Goal: Find specific fact: Find specific fact

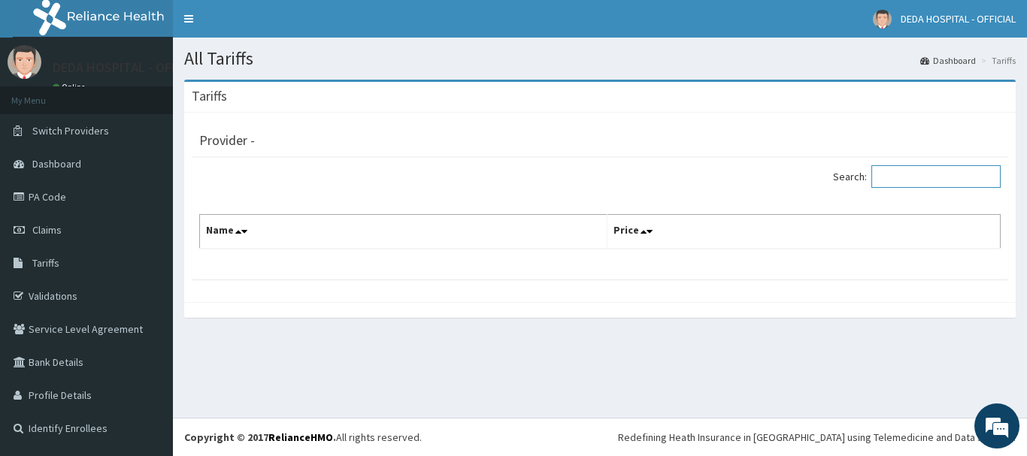
click at [931, 172] on input "Search:" at bounding box center [935, 176] width 129 height 23
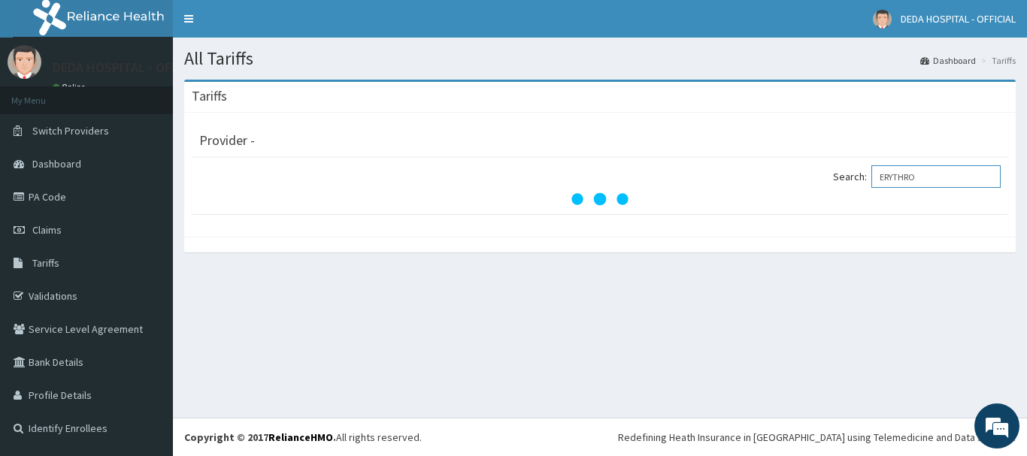
type input "ERYTHRO"
click at [49, 272] on link "Tariffs" at bounding box center [86, 263] width 173 height 33
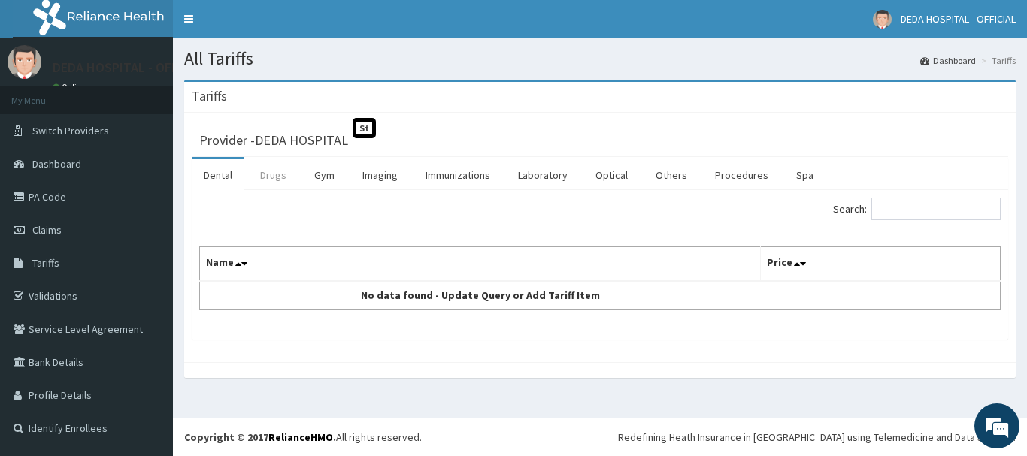
click at [274, 180] on link "Drugs" at bounding box center [273, 175] width 50 height 32
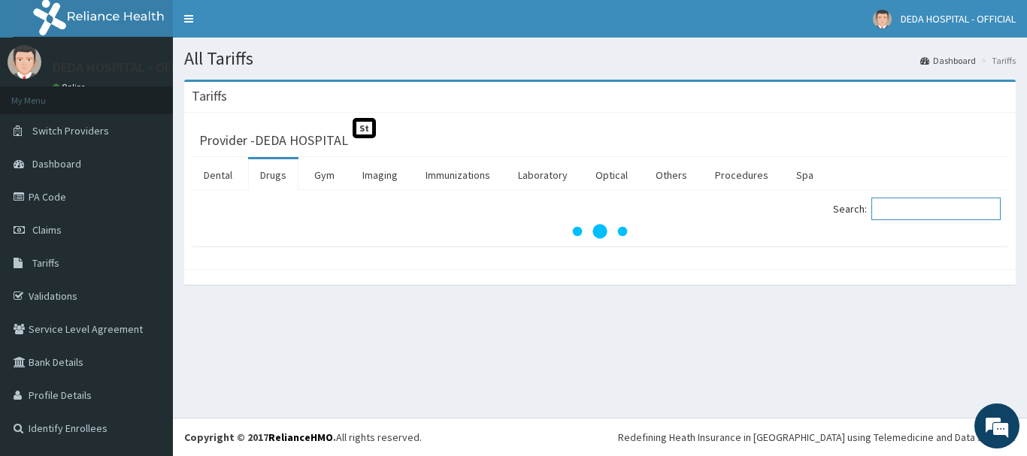
click at [891, 213] on input "Search:" at bounding box center [935, 209] width 129 height 23
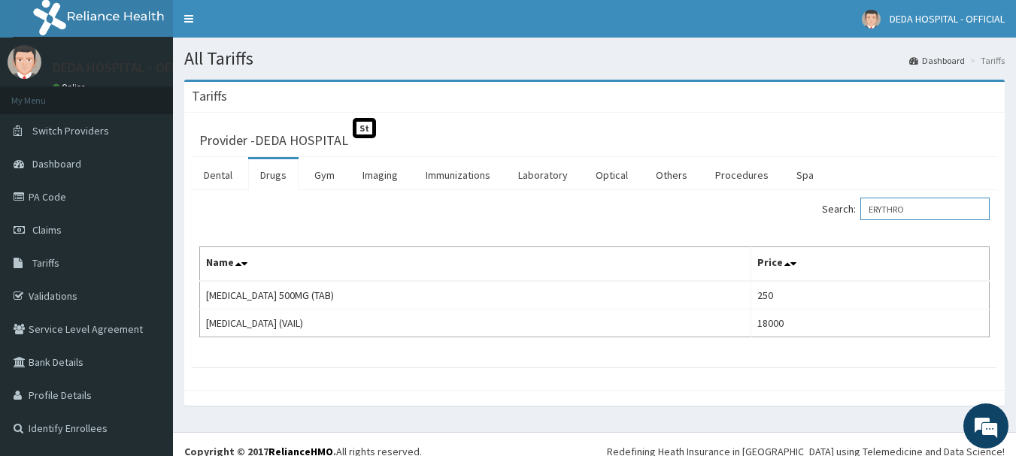
click at [945, 220] on input "ERYTHRO" at bounding box center [924, 209] width 129 height 23
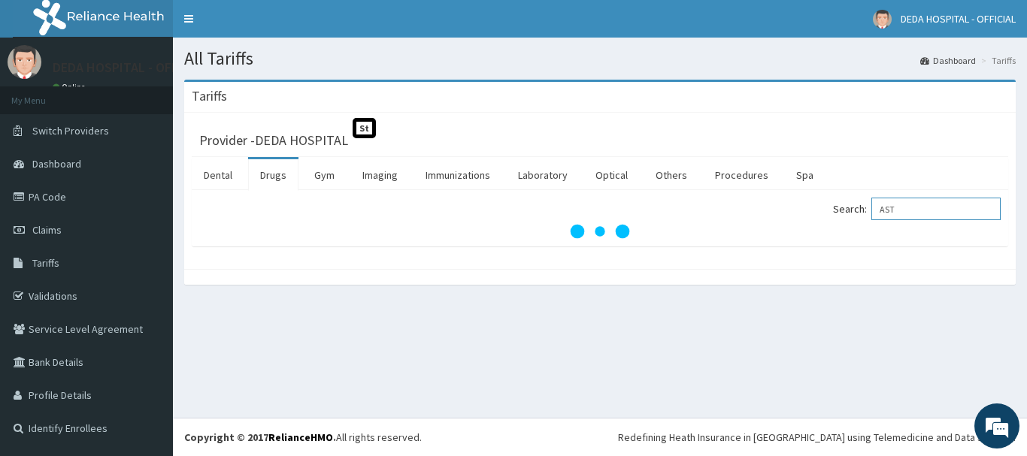
type input "ASTY"
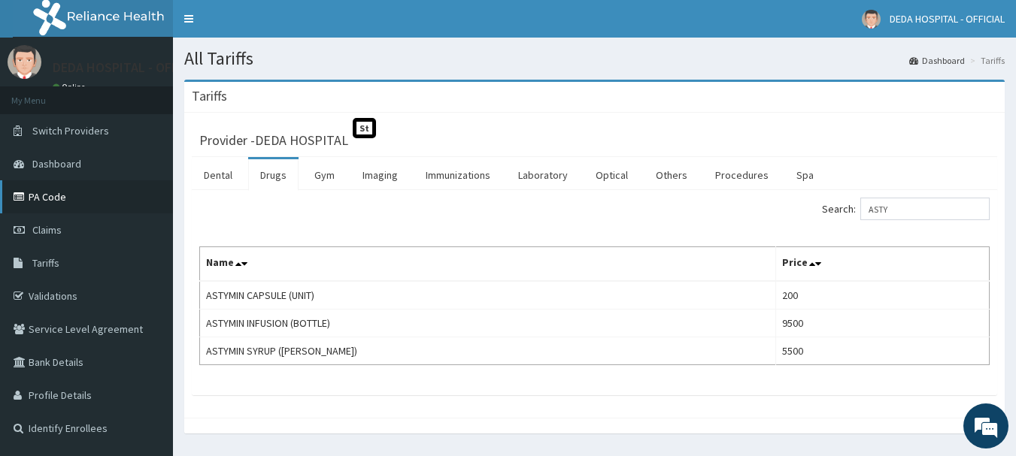
click at [115, 195] on link "PA Code" at bounding box center [86, 196] width 173 height 33
